Goal: Information Seeking & Learning: Check status

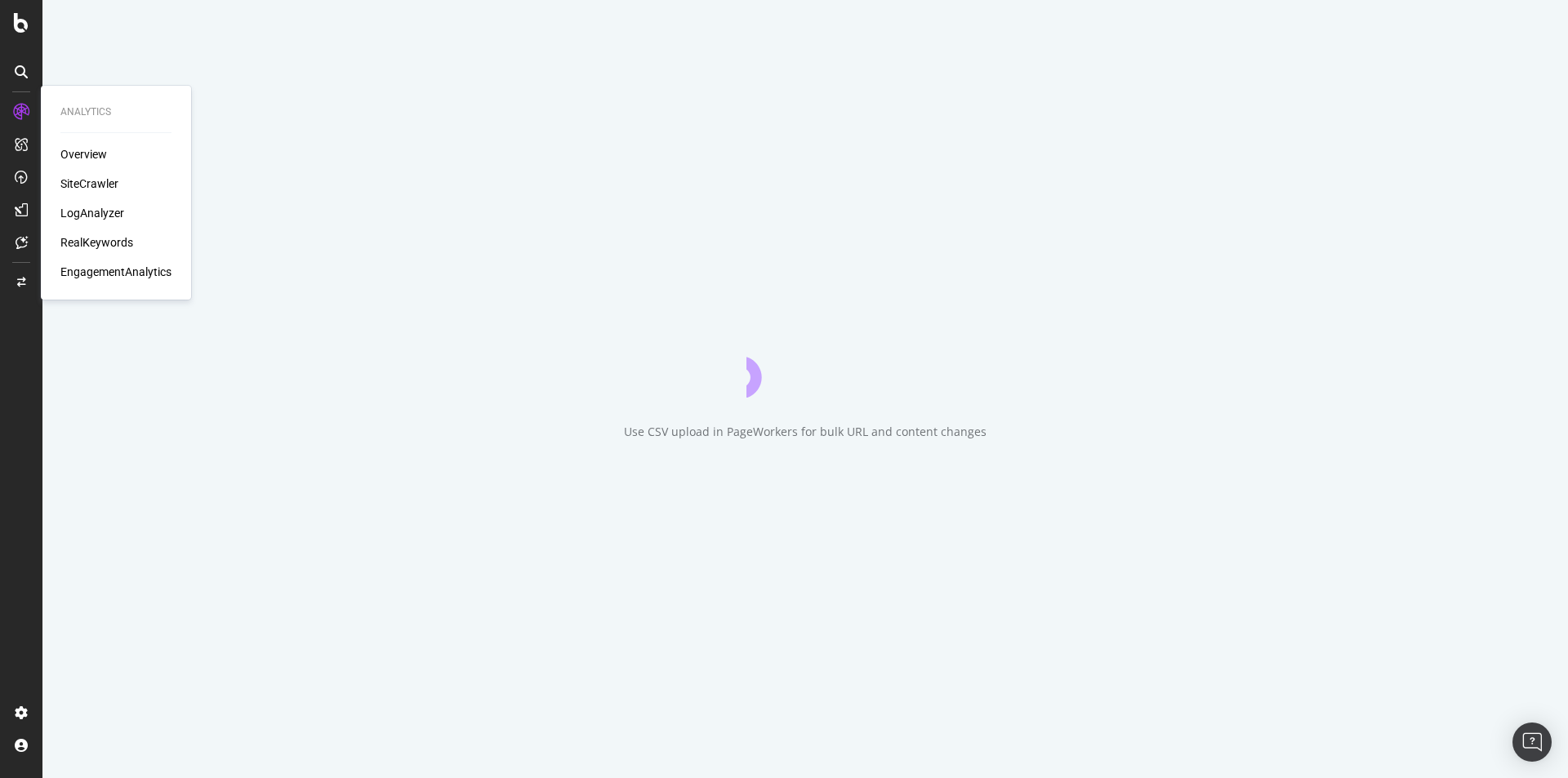
click at [69, 149] on div "Overview" at bounding box center [83, 154] width 47 height 16
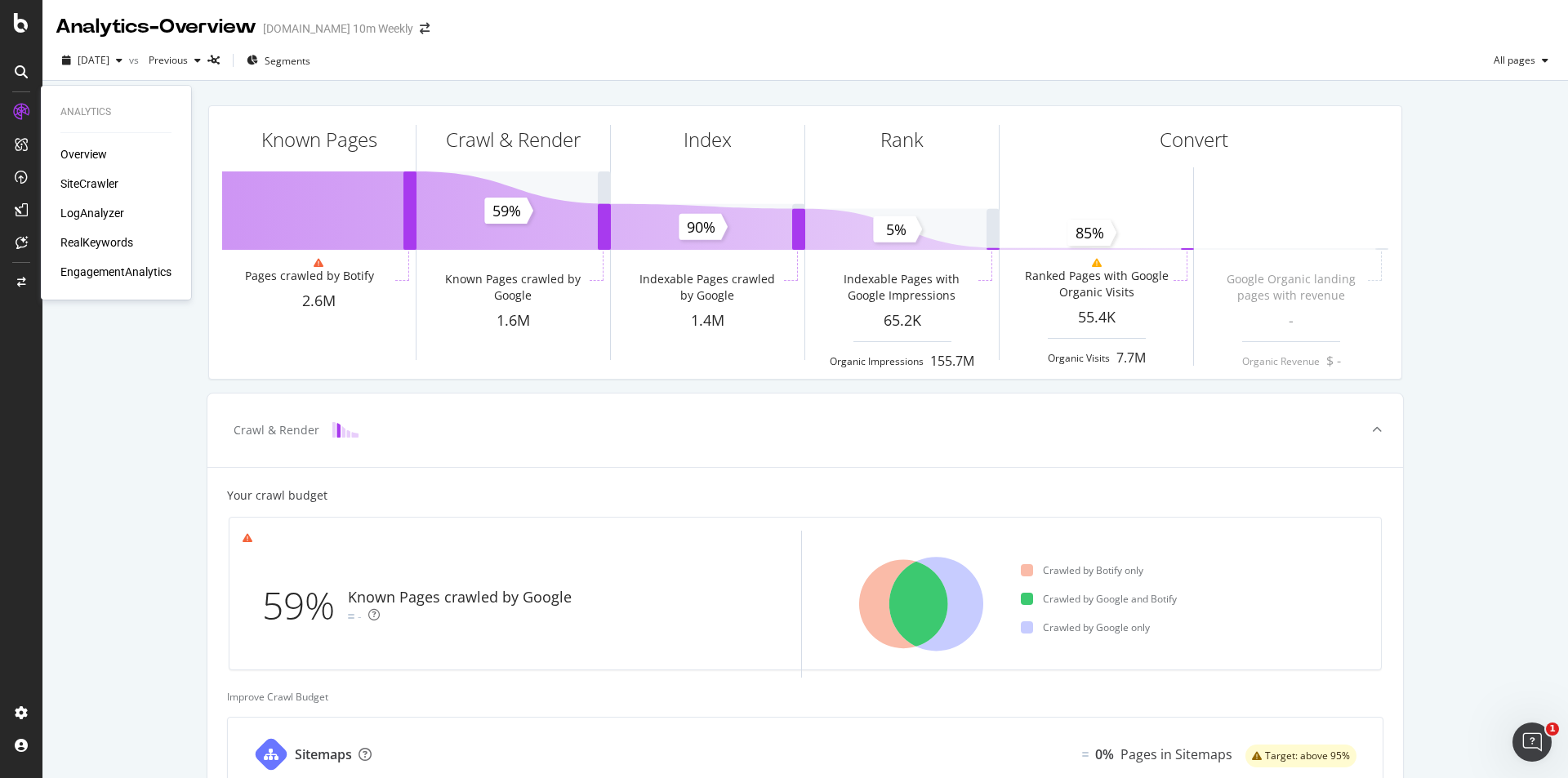
drag, startPoint x: 80, startPoint y: 180, endPoint x: 95, endPoint y: 180, distance: 15.0
click at [80, 180] on div "SiteCrawler" at bounding box center [89, 183] width 58 height 16
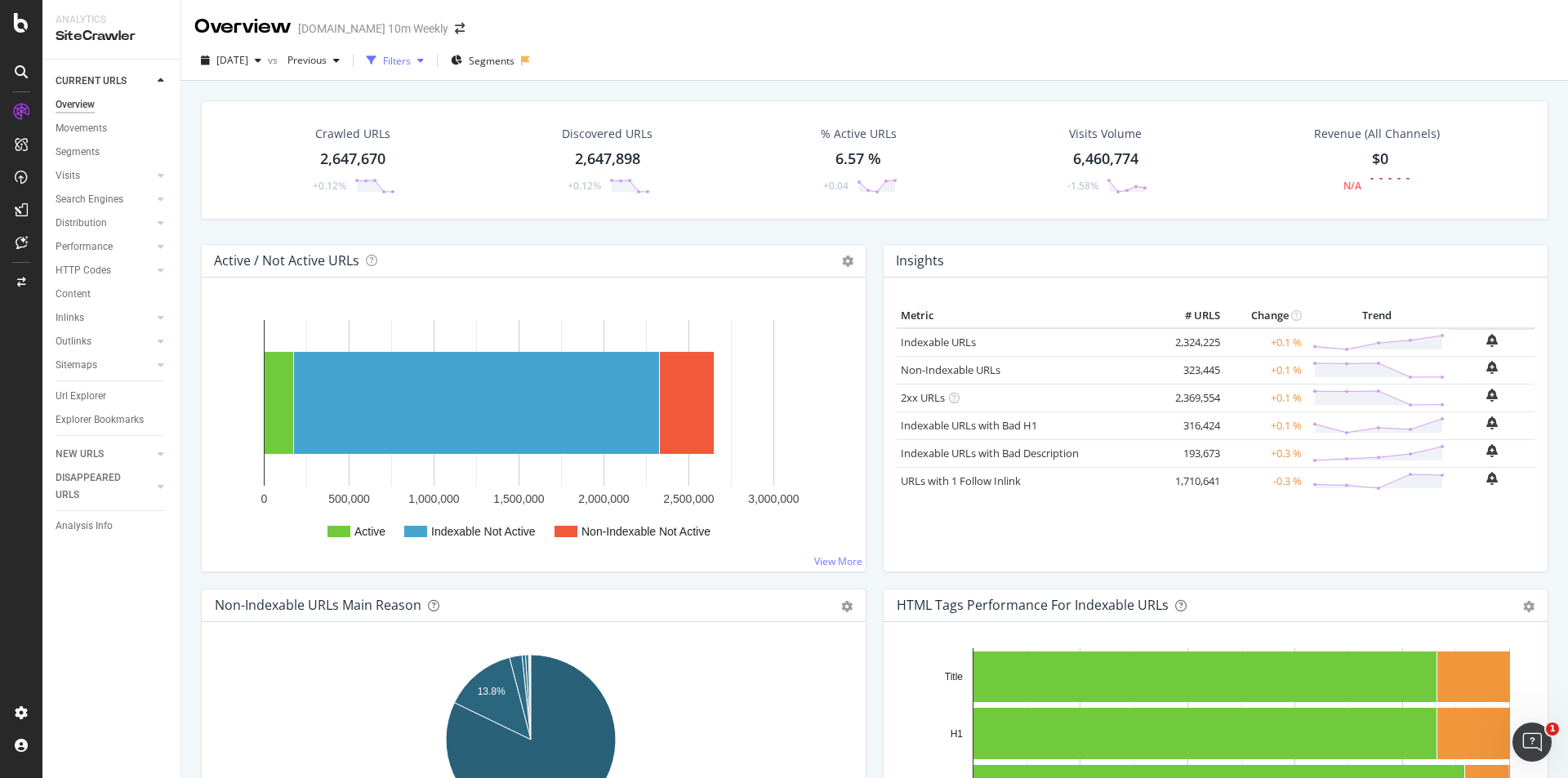
click at [411, 57] on div "Filters" at bounding box center [397, 60] width 28 height 13
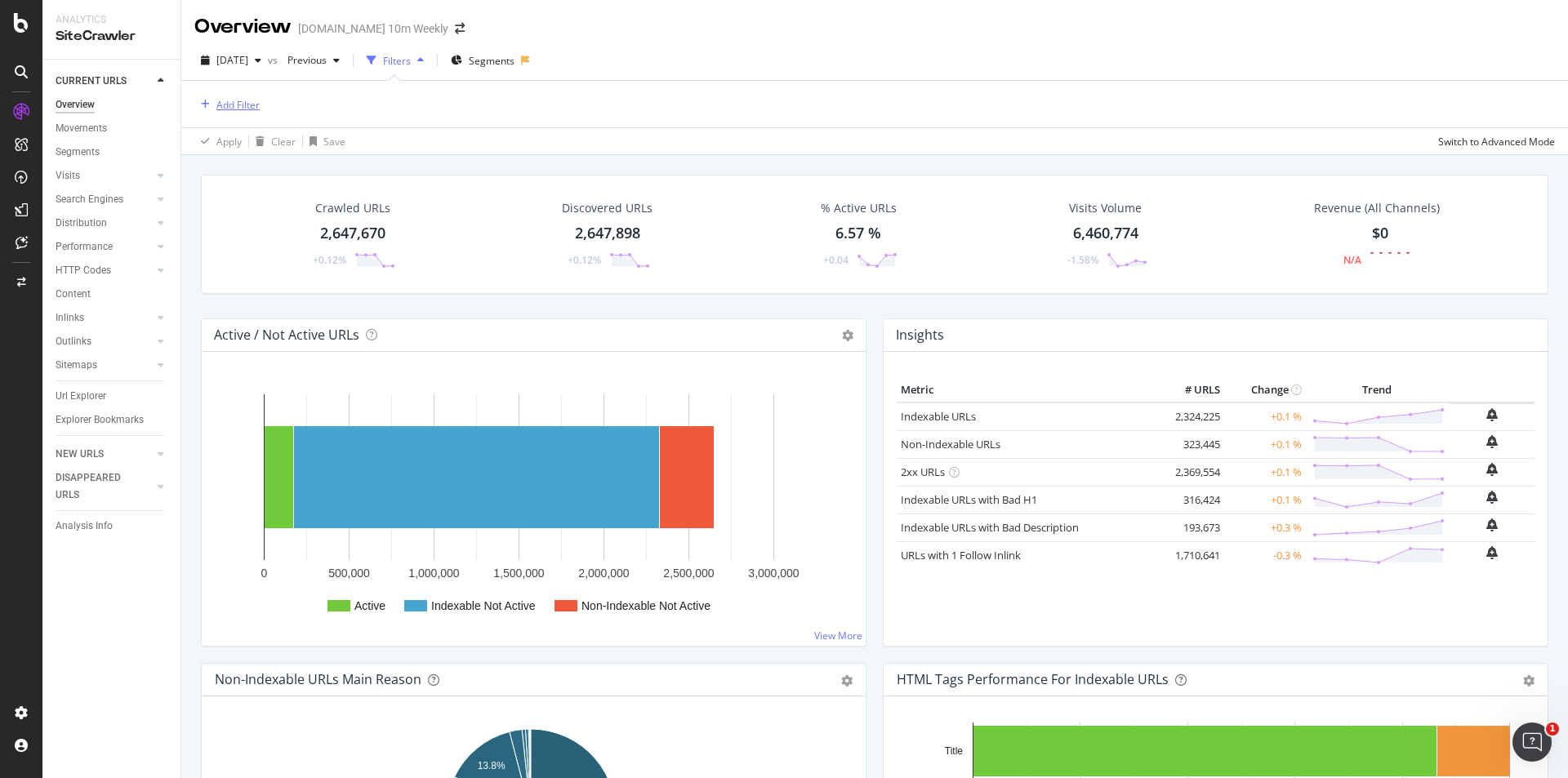
click at [241, 105] on div "Add Filter" at bounding box center [238, 104] width 43 height 13
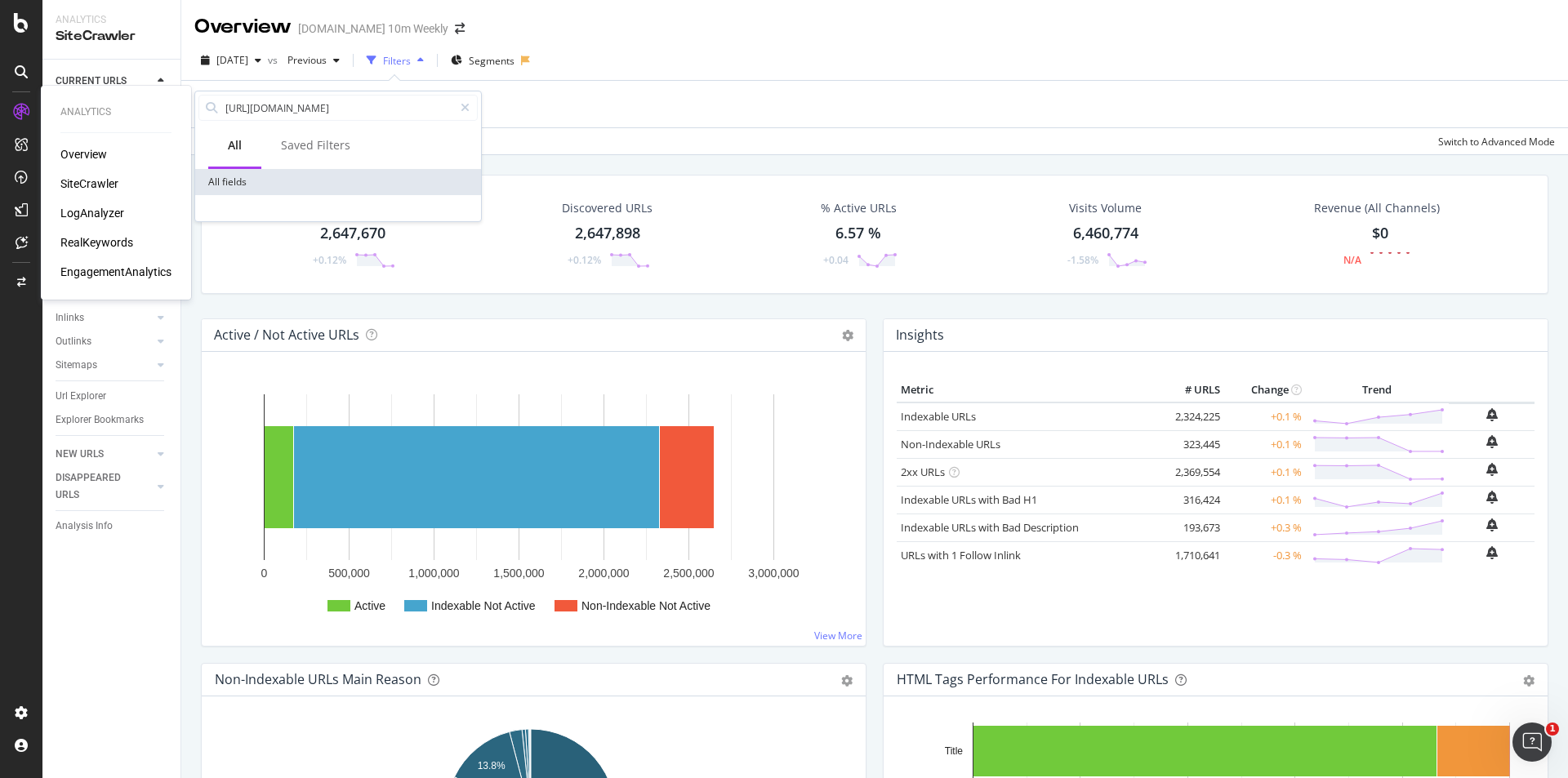
drag, startPoint x: 347, startPoint y: 105, endPoint x: 12, endPoint y: 105, distance: 335.0
click at [13, 105] on body "Analytics Overview SiteCrawler LogAnalyzer RealKeywords EngagementAnalytics Ana…" at bounding box center [784, 389] width 1568 height 778
click at [325, 106] on input "https://www.thetimes.com/radio/show" at bounding box center [339, 108] width 230 height 25
drag, startPoint x: 324, startPoint y: 106, endPoint x: 102, endPoint y: 96, distance: 222.2
click at [105, 97] on body "Analytics SiteCrawler CURRENT URLS Overview Movements Segments Visits Analysis …" at bounding box center [784, 389] width 1568 height 778
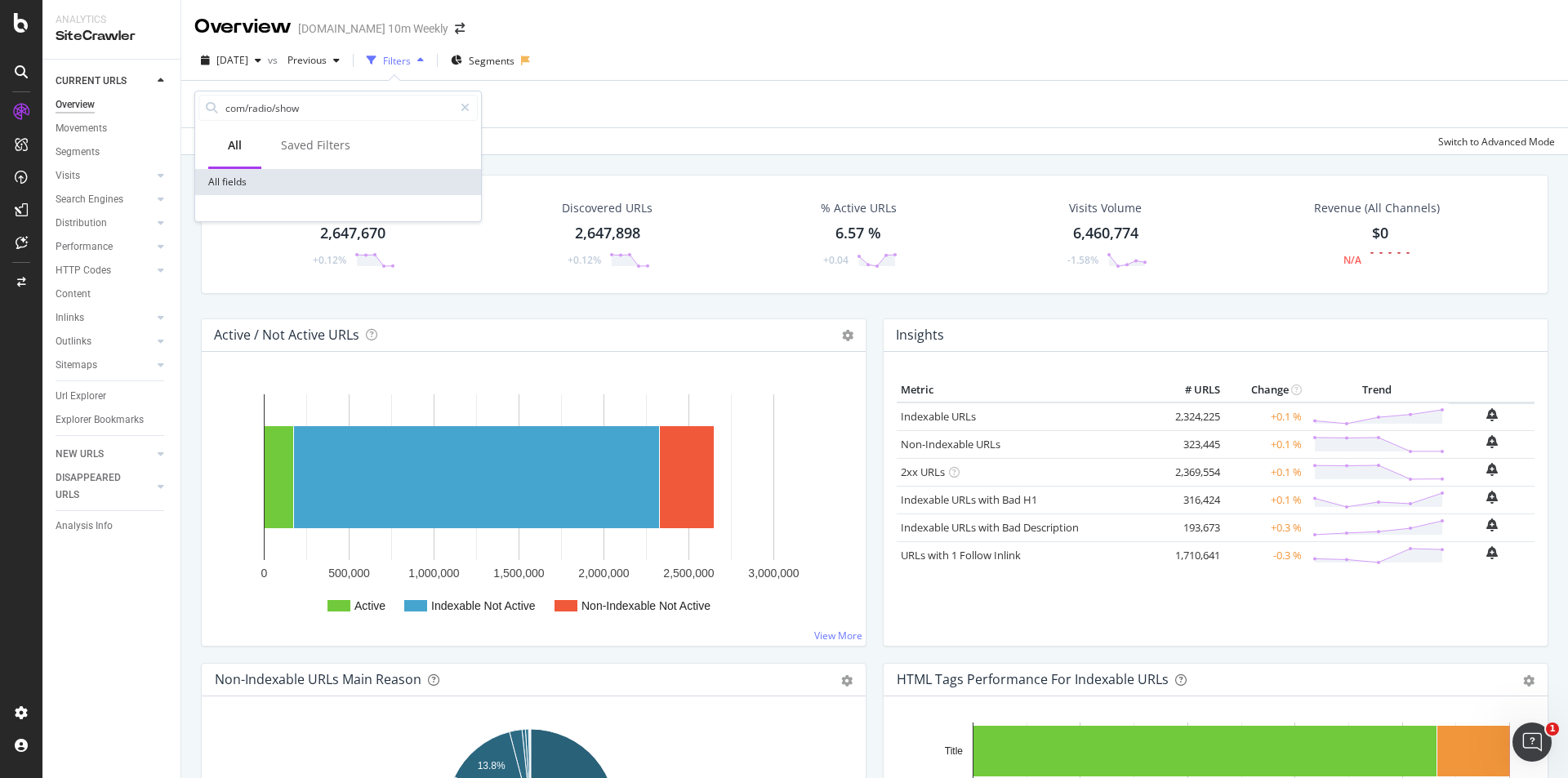
drag, startPoint x: 332, startPoint y: 113, endPoint x: 190, endPoint y: 95, distance: 143.1
click at [190, 95] on body "Analytics SiteCrawler CURRENT URLS Overview Movements Segments Visits Analysis …" at bounding box center [784, 389] width 1568 height 778
drag, startPoint x: 337, startPoint y: 110, endPoint x: 246, endPoint y: 103, distance: 91.3
click at [246, 103] on input "com/radio/show" at bounding box center [339, 108] width 230 height 25
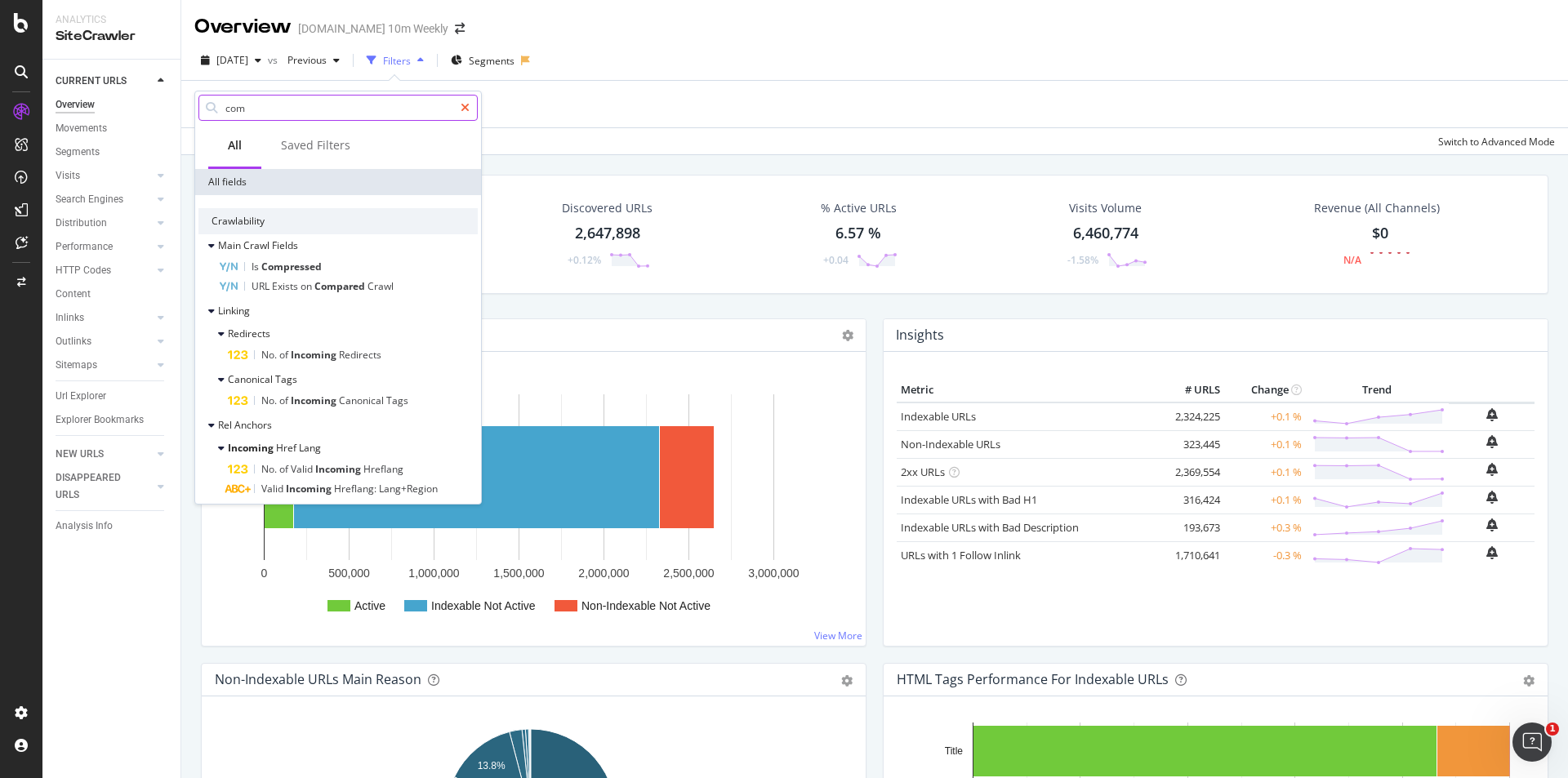
type input "com"
click at [465, 108] on icon at bounding box center [465, 108] width 9 height 11
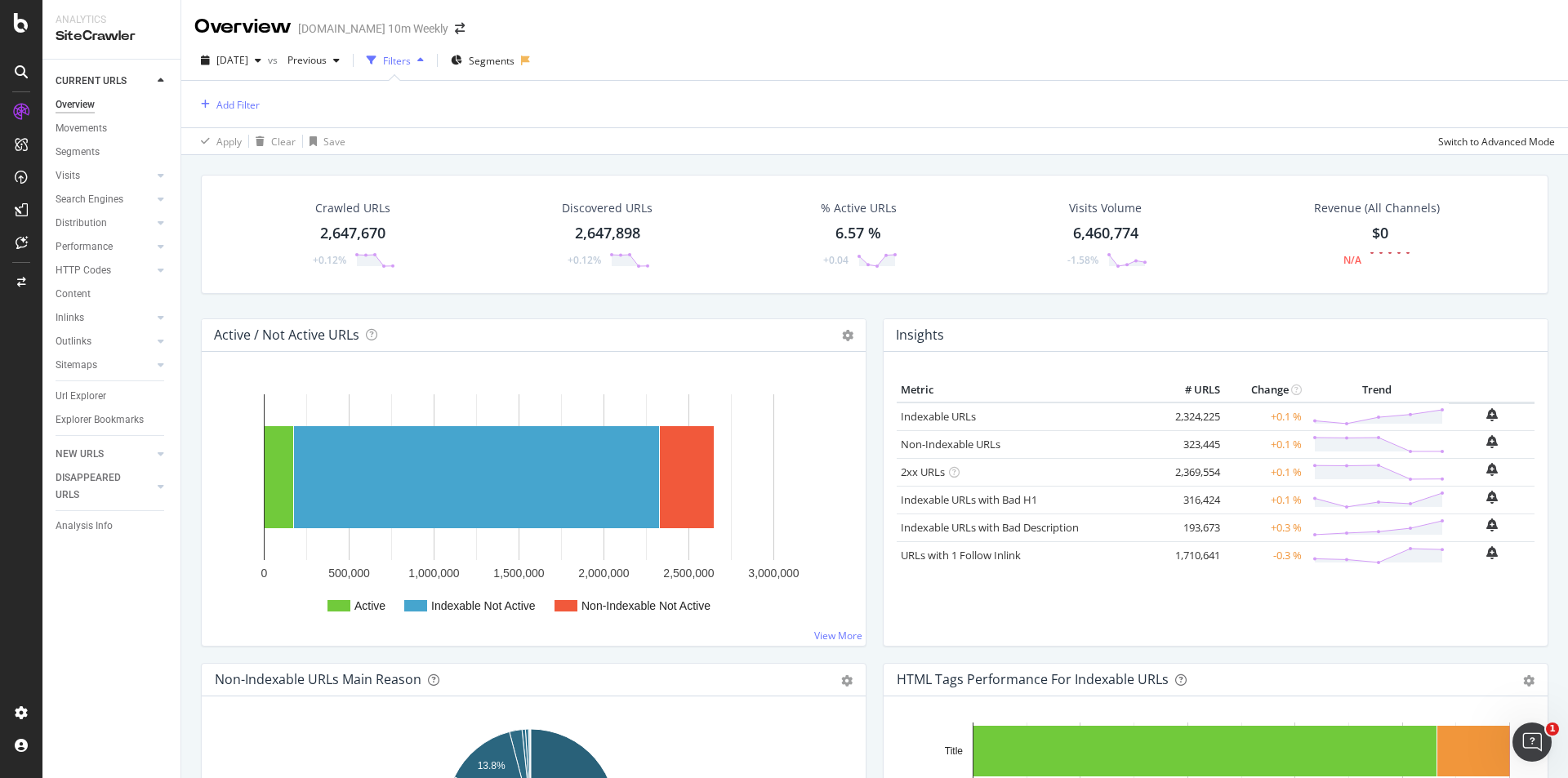
click at [517, 96] on div "Add Filter" at bounding box center [875, 103] width 1360 height 47
click at [252, 103] on div "Add Filter" at bounding box center [238, 104] width 43 height 13
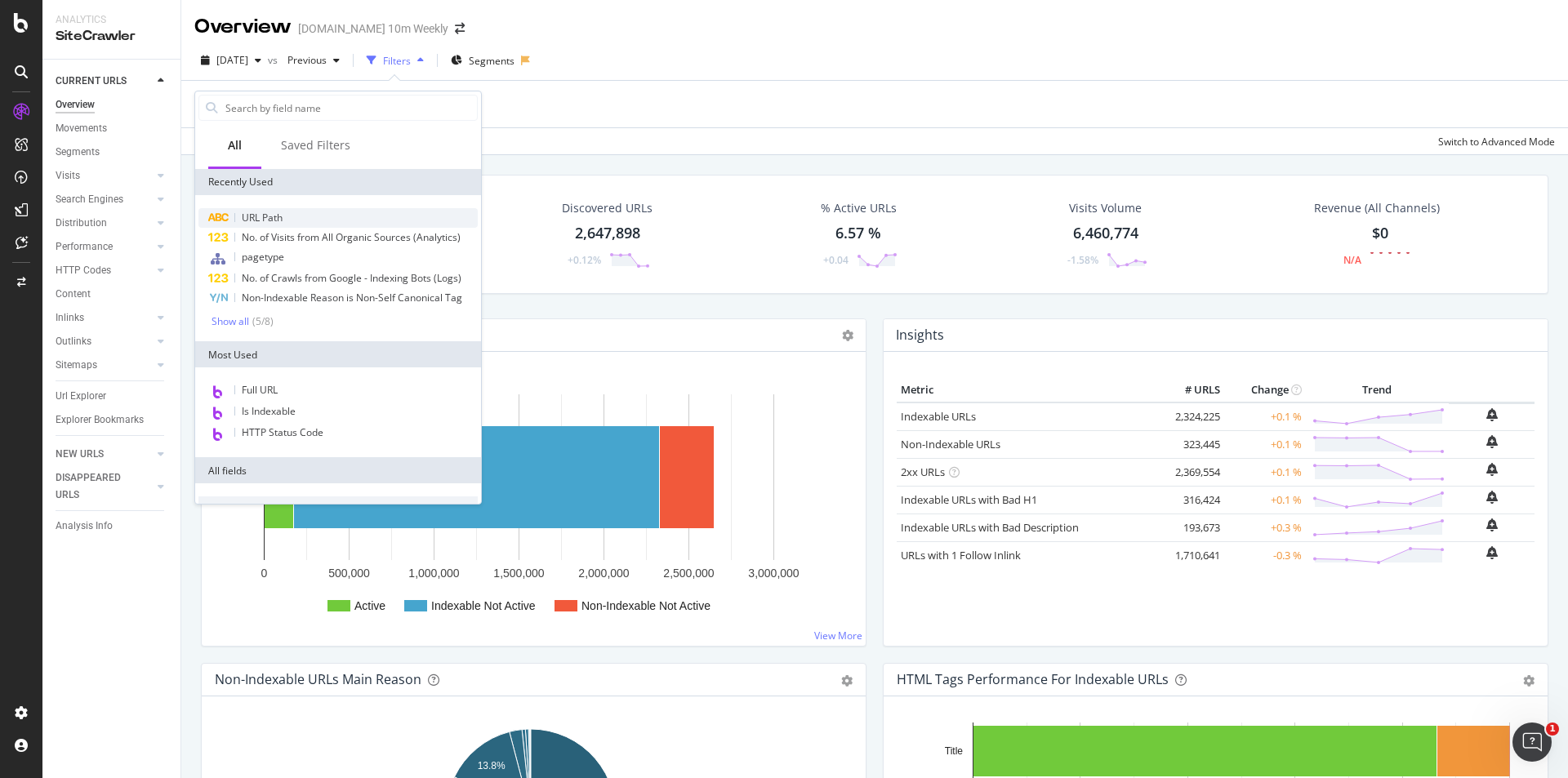
click at [281, 216] on span "URL Path" at bounding box center [261, 217] width 41 height 13
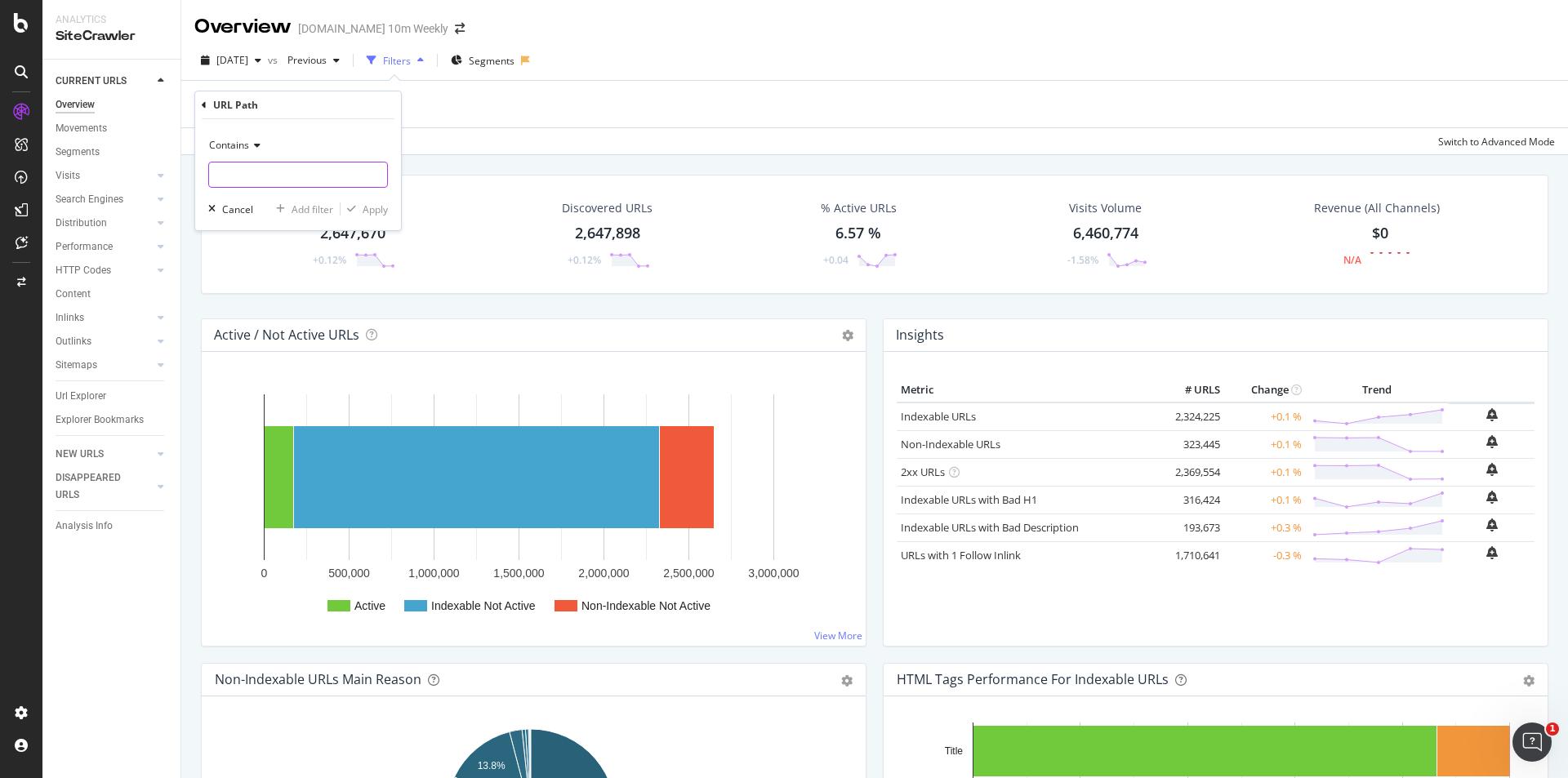
click at [264, 173] on input "text" at bounding box center [298, 174] width 178 height 26
paste input "/radio/show"
type input "/radio/show"
click at [377, 212] on div "Apply" at bounding box center [375, 209] width 25 height 13
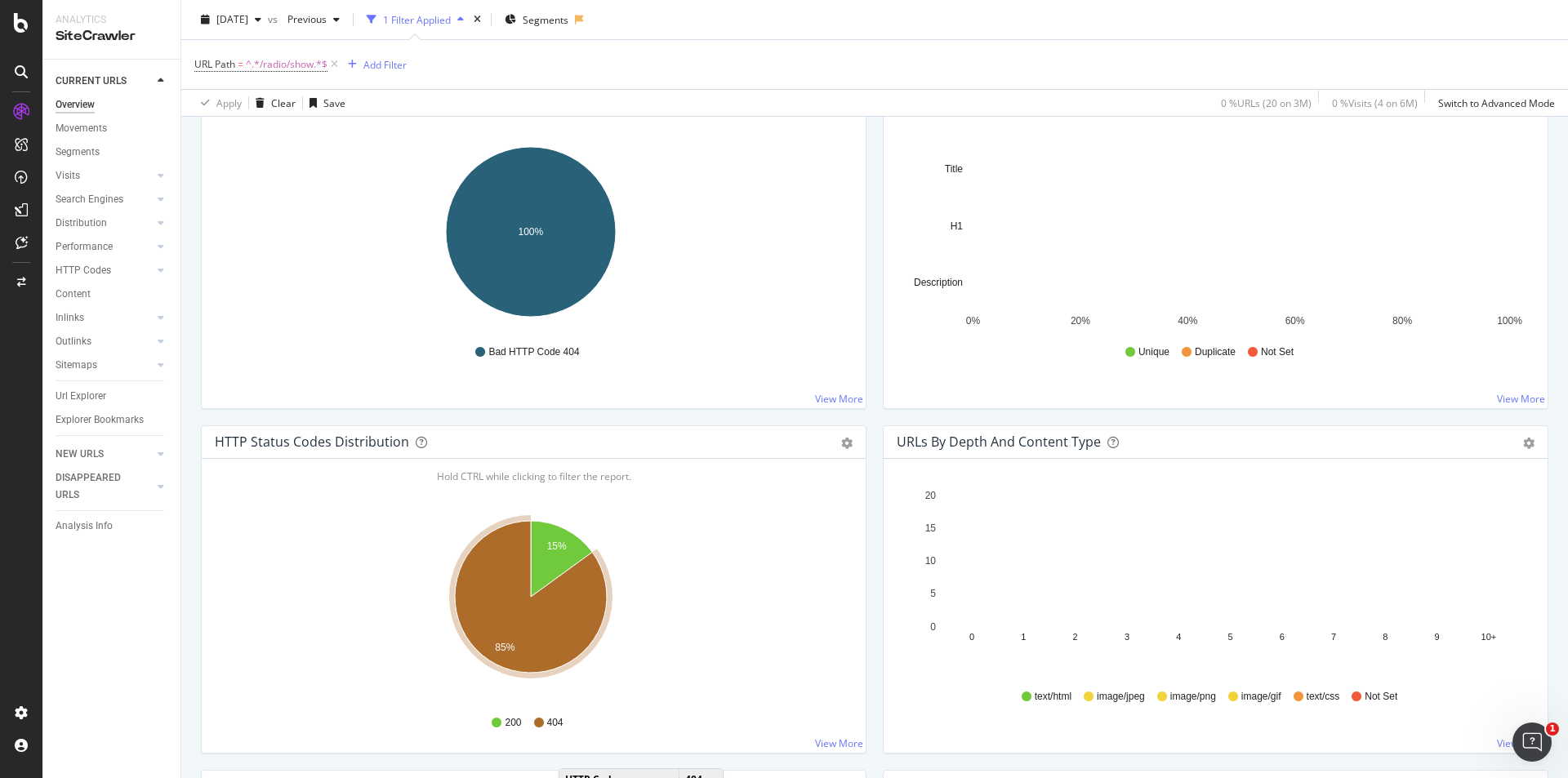
scroll to position [653, 0]
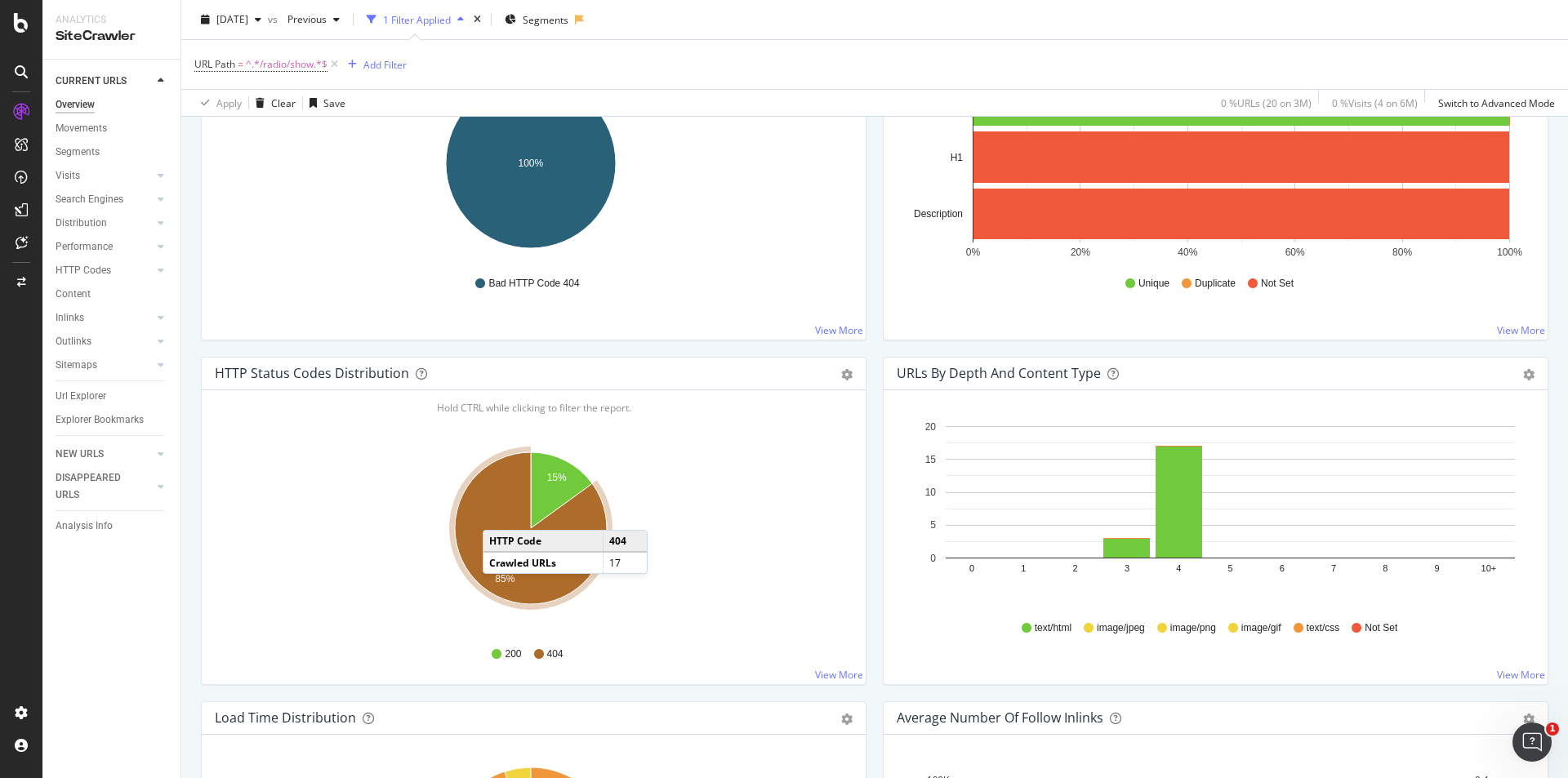
click at [499, 514] on icon "A chart." at bounding box center [531, 528] width 152 height 152
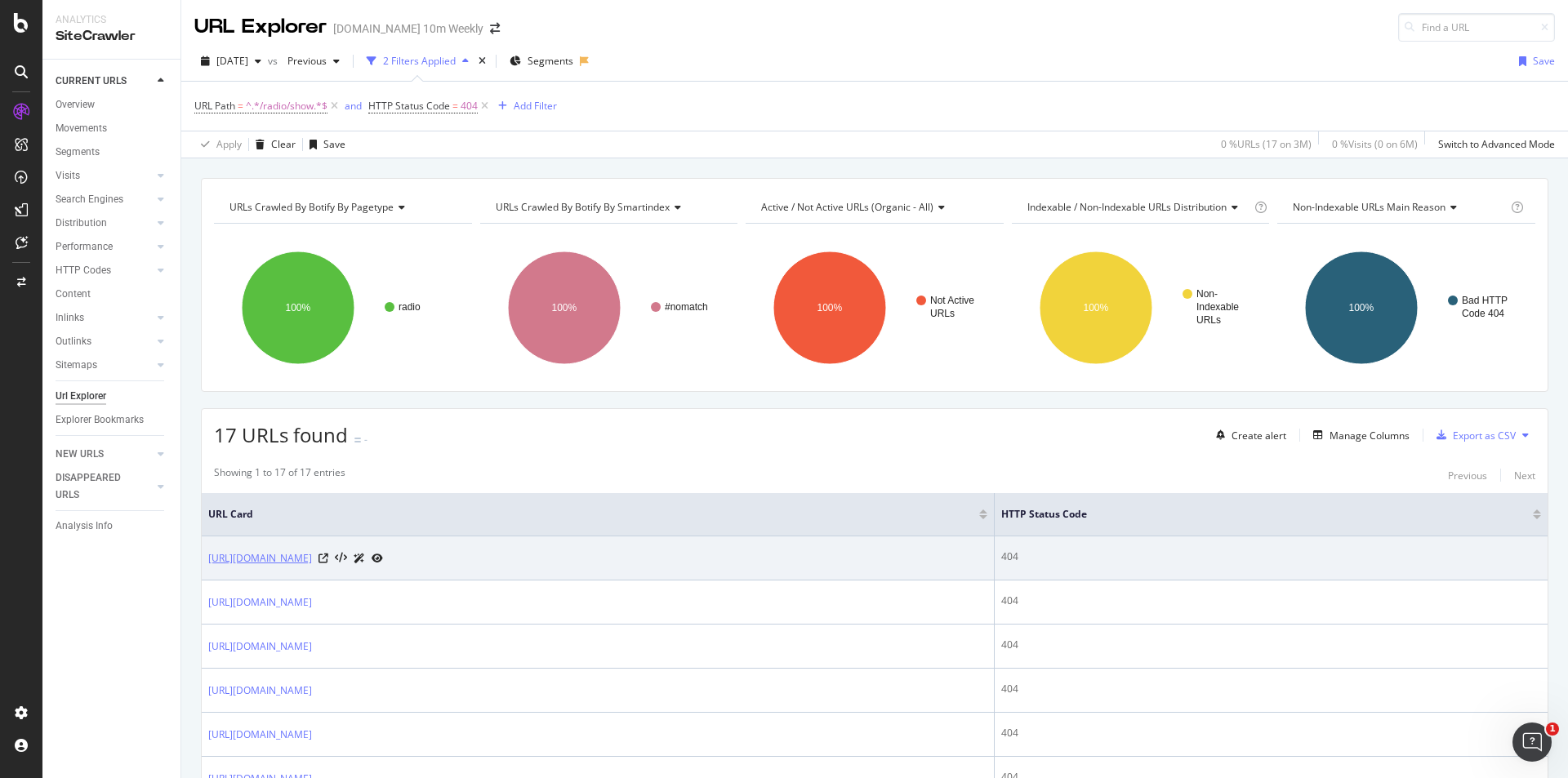
click at [312, 564] on link "https://www.thetimes.com/radio/show/20220905-8888/2022-09-05" at bounding box center [260, 559] width 103 height 16
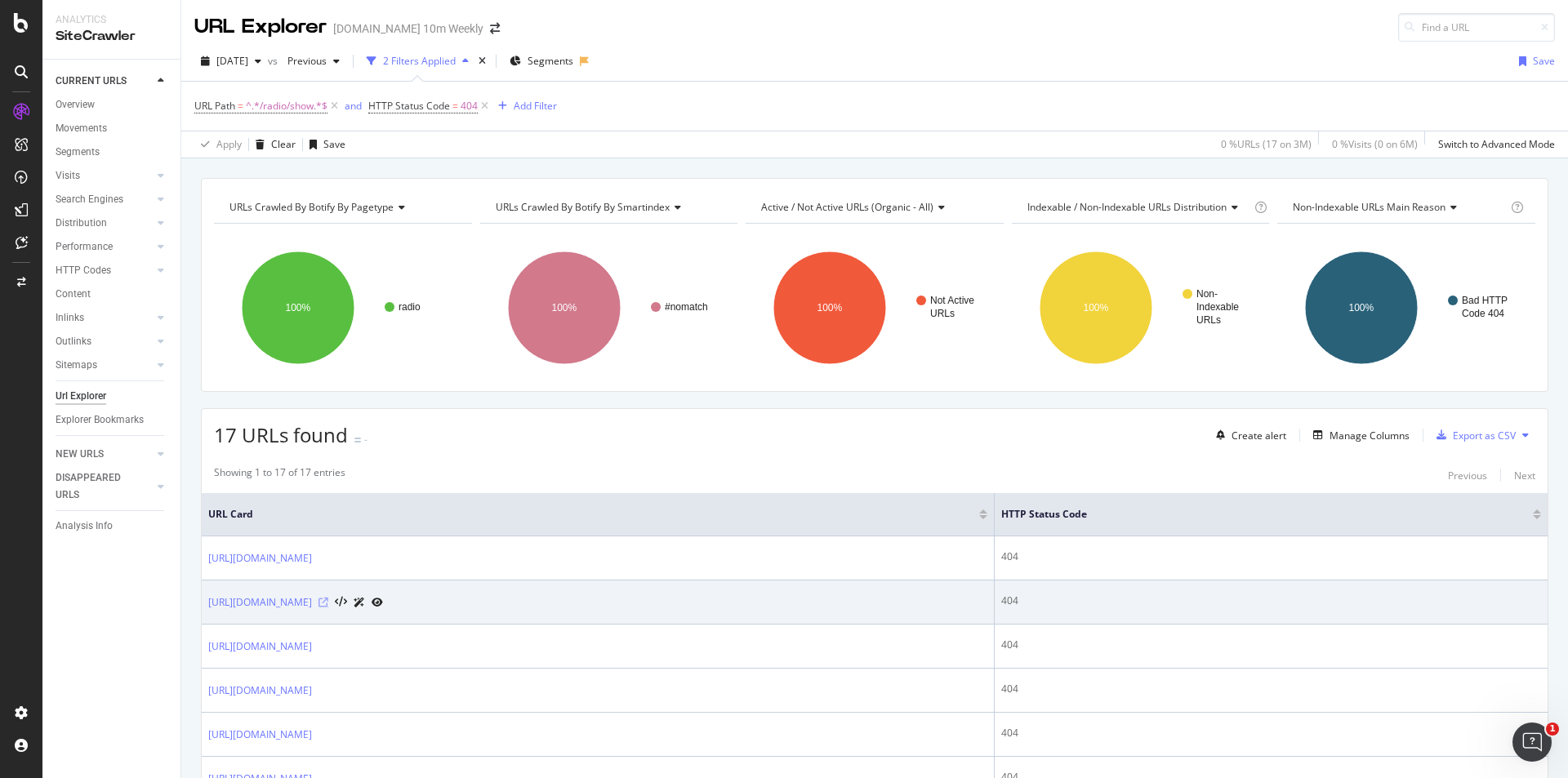
click at [329, 601] on icon at bounding box center [323, 603] width 10 height 10
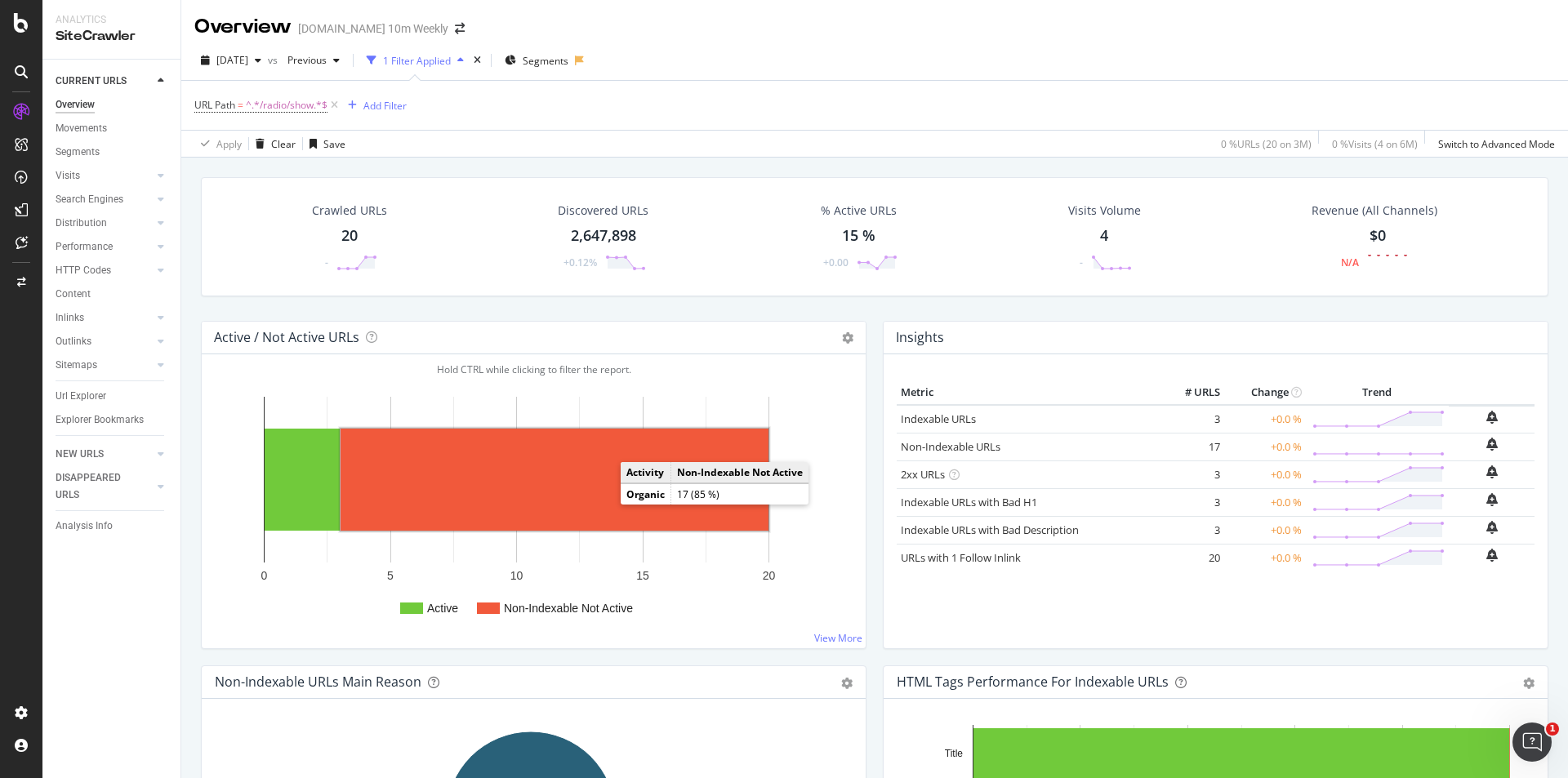
click at [599, 492] on rect "A chart." at bounding box center [554, 480] width 428 height 103
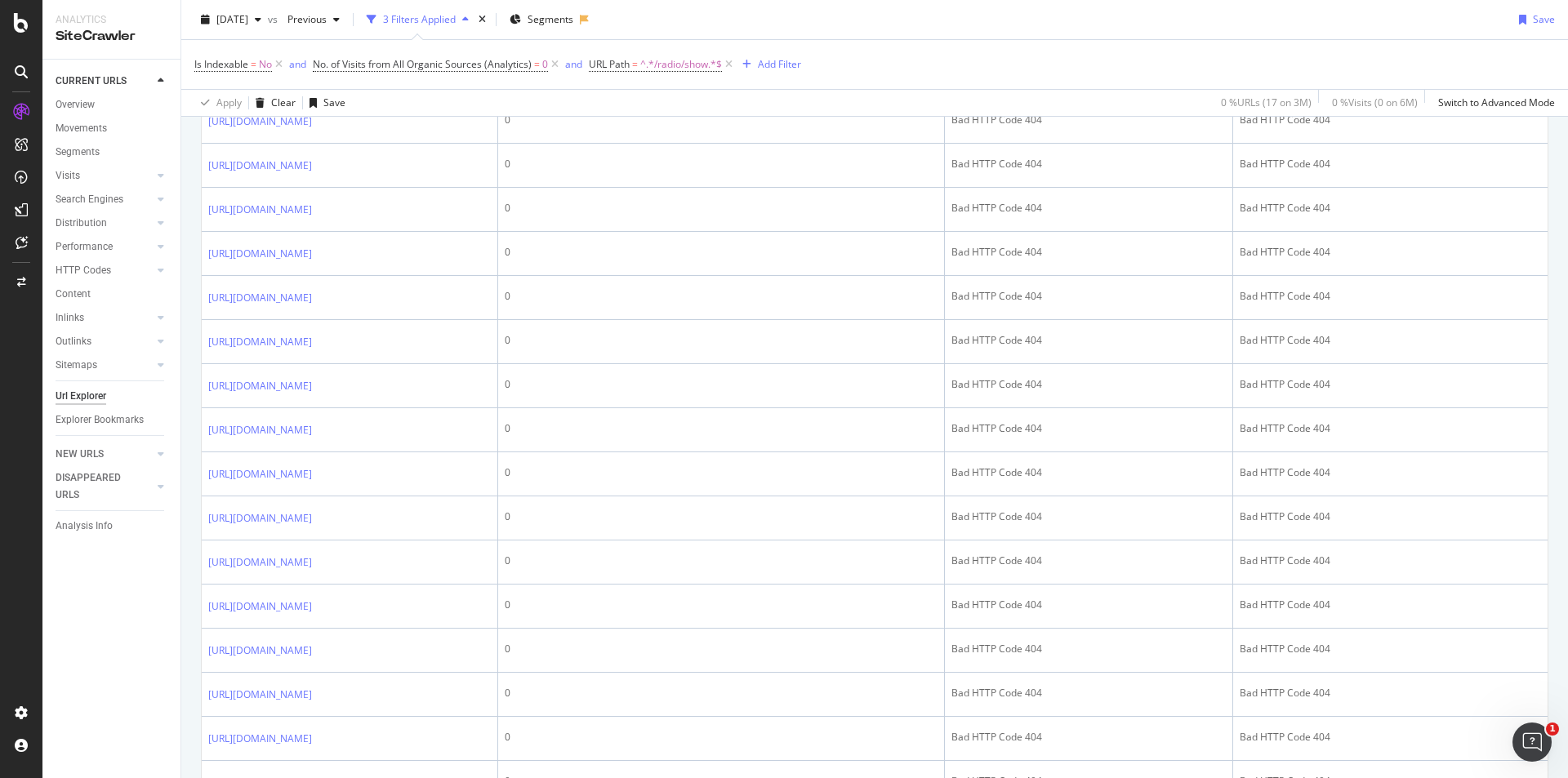
scroll to position [275, 0]
